Goal: Task Accomplishment & Management: Use online tool/utility

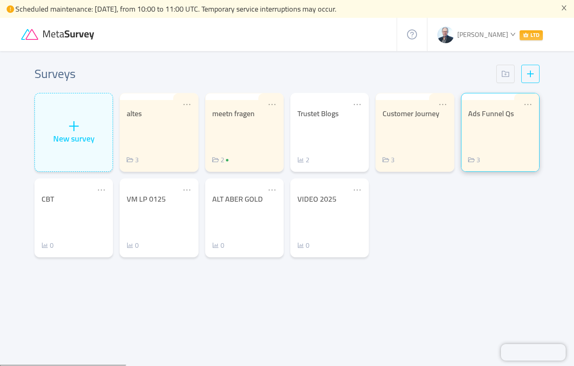
click at [473, 142] on div "Ads Funnel Qs 3" at bounding box center [500, 137] width 64 height 56
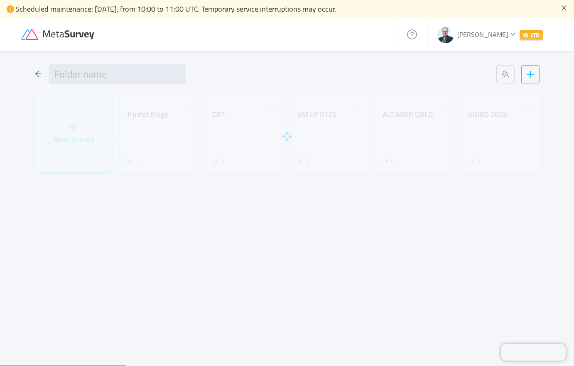
type input "Ads Funnel Qs"
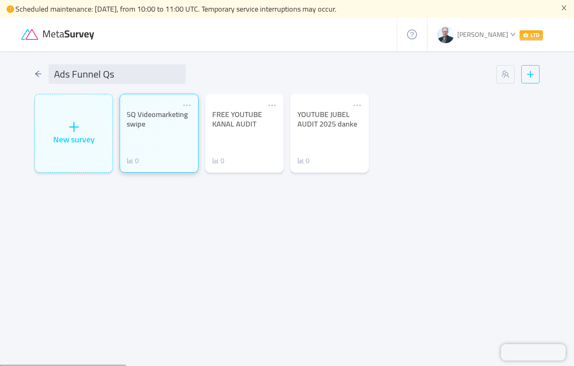
click at [157, 132] on div "5Q Videomarketing swipe 0" at bounding box center [159, 138] width 64 height 56
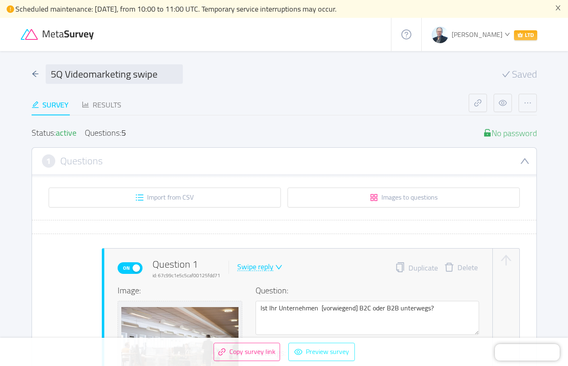
click at [313, 351] on button "Preview survey" at bounding box center [321, 352] width 66 height 18
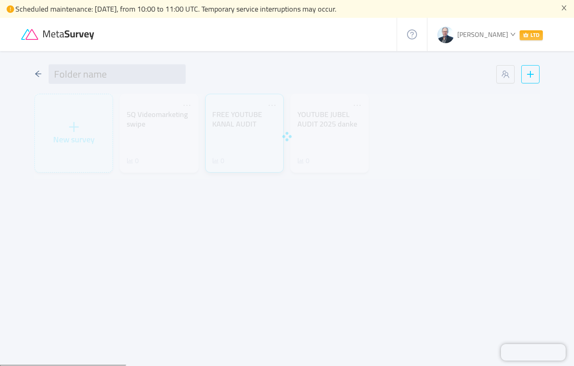
type input "Ads Funnel Qs"
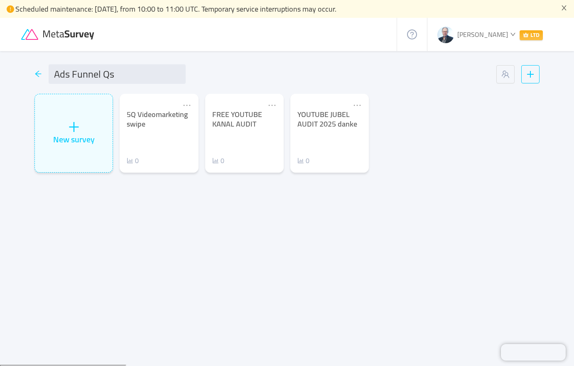
click at [40, 76] on icon "icon: arrow-left" at bounding box center [37, 73] width 7 height 7
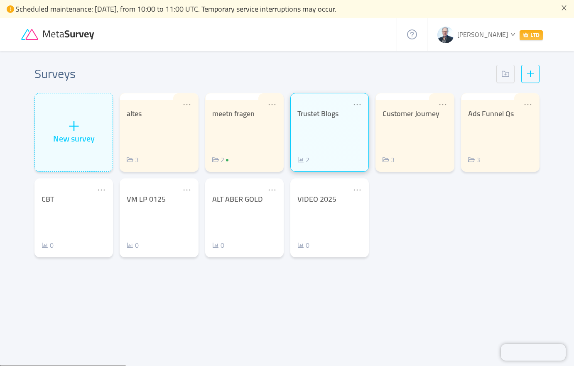
click at [314, 147] on div "Trustet Blogs 2" at bounding box center [329, 137] width 64 height 56
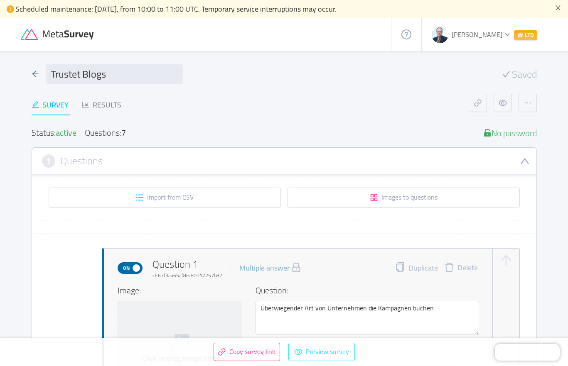
click at [323, 357] on button "Preview survey" at bounding box center [321, 352] width 66 height 18
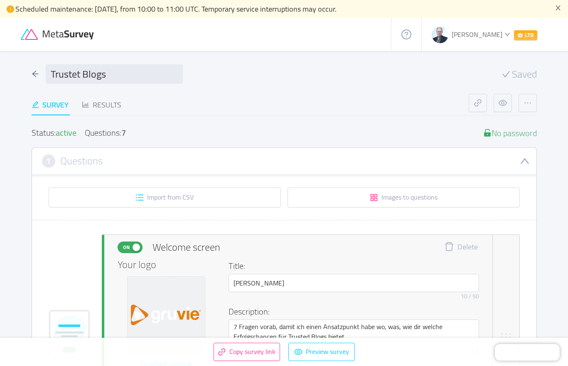
click at [299, 156] on div "1 Questions" at bounding box center [284, 160] width 484 height 13
